Goal: Task Accomplishment & Management: Manage account settings

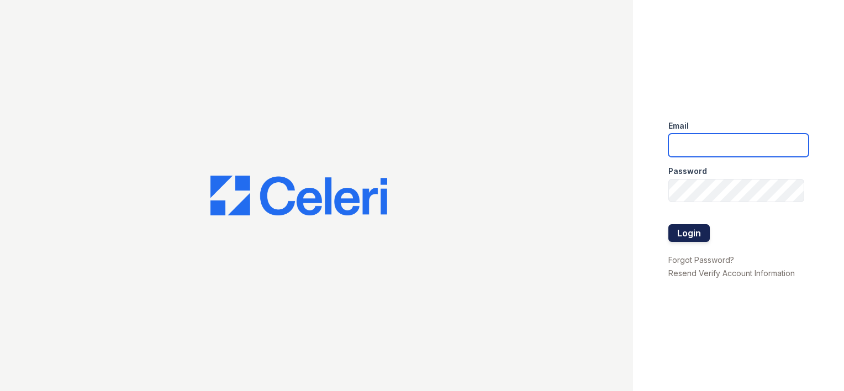
type input "[EMAIL_ADDRESS][DOMAIN_NAME]"
click at [699, 228] on button "Login" at bounding box center [689, 233] width 41 height 18
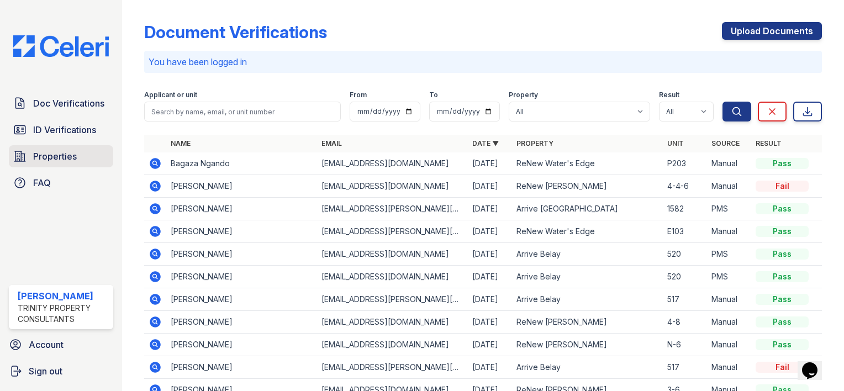
click at [61, 154] on span "Properties" at bounding box center [55, 156] width 44 height 13
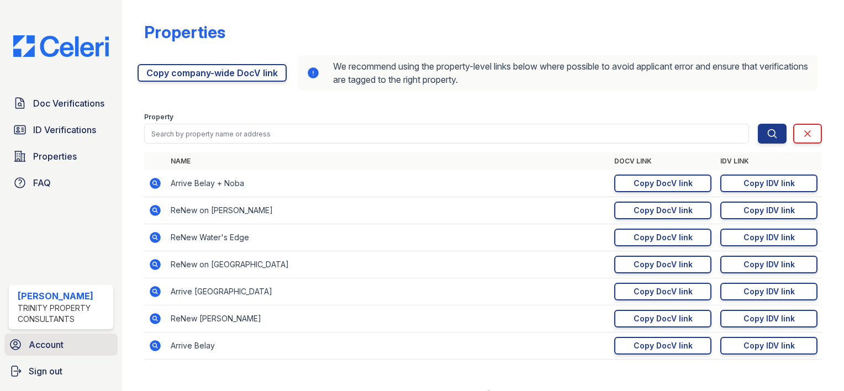
click at [43, 351] on link "Account" at bounding box center [60, 345] width 113 height 22
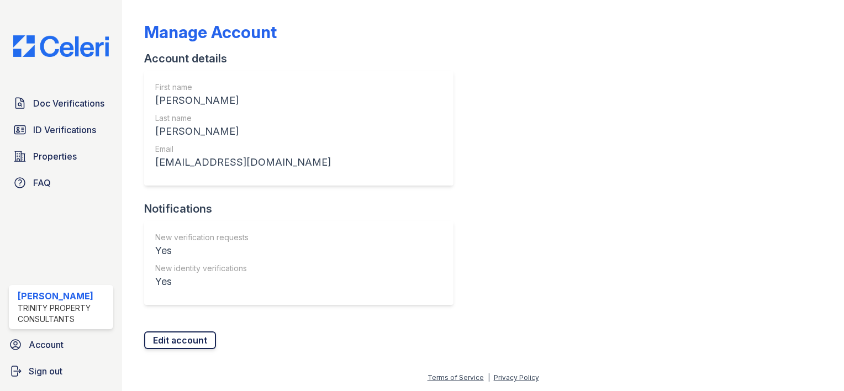
click at [184, 345] on link "Edit account" at bounding box center [180, 341] width 72 height 18
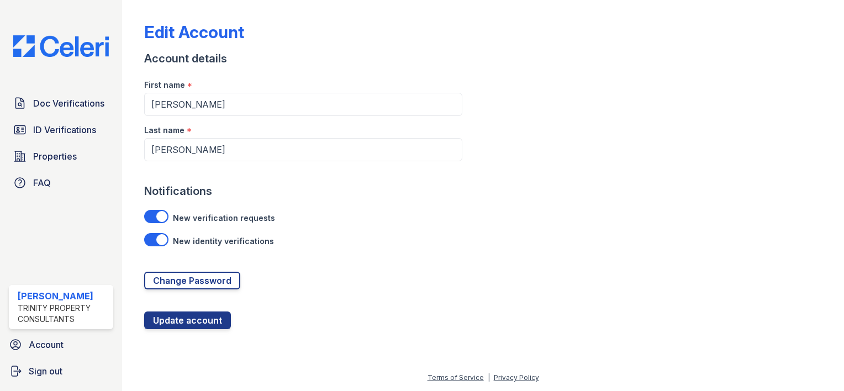
click at [158, 218] on div at bounding box center [156, 216] width 24 height 13
click at [159, 214] on input "checkbox" at bounding box center [159, 213] width 1 height 1
checkbox input "false"
click at [155, 238] on div at bounding box center [156, 239] width 24 height 13
click at [159, 237] on input "checkbox" at bounding box center [159, 237] width 1 height 1
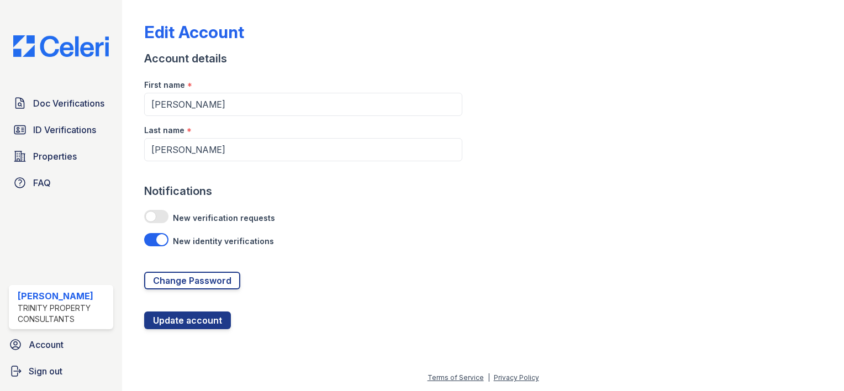
checkbox input "false"
click at [191, 324] on button "Update account" at bounding box center [187, 321] width 87 height 18
